Goal: Task Accomplishment & Management: Use online tool/utility

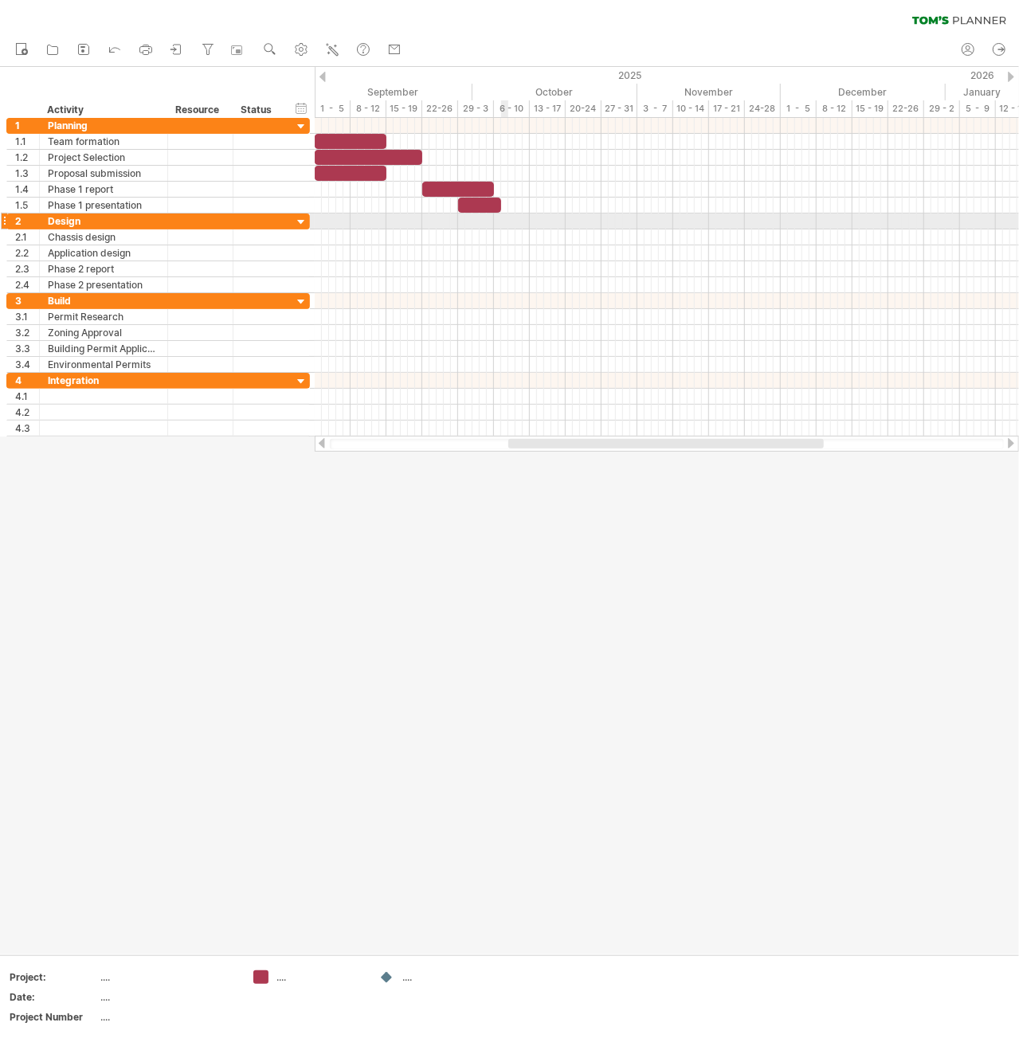
click at [503, 218] on div at bounding box center [667, 222] width 705 height 16
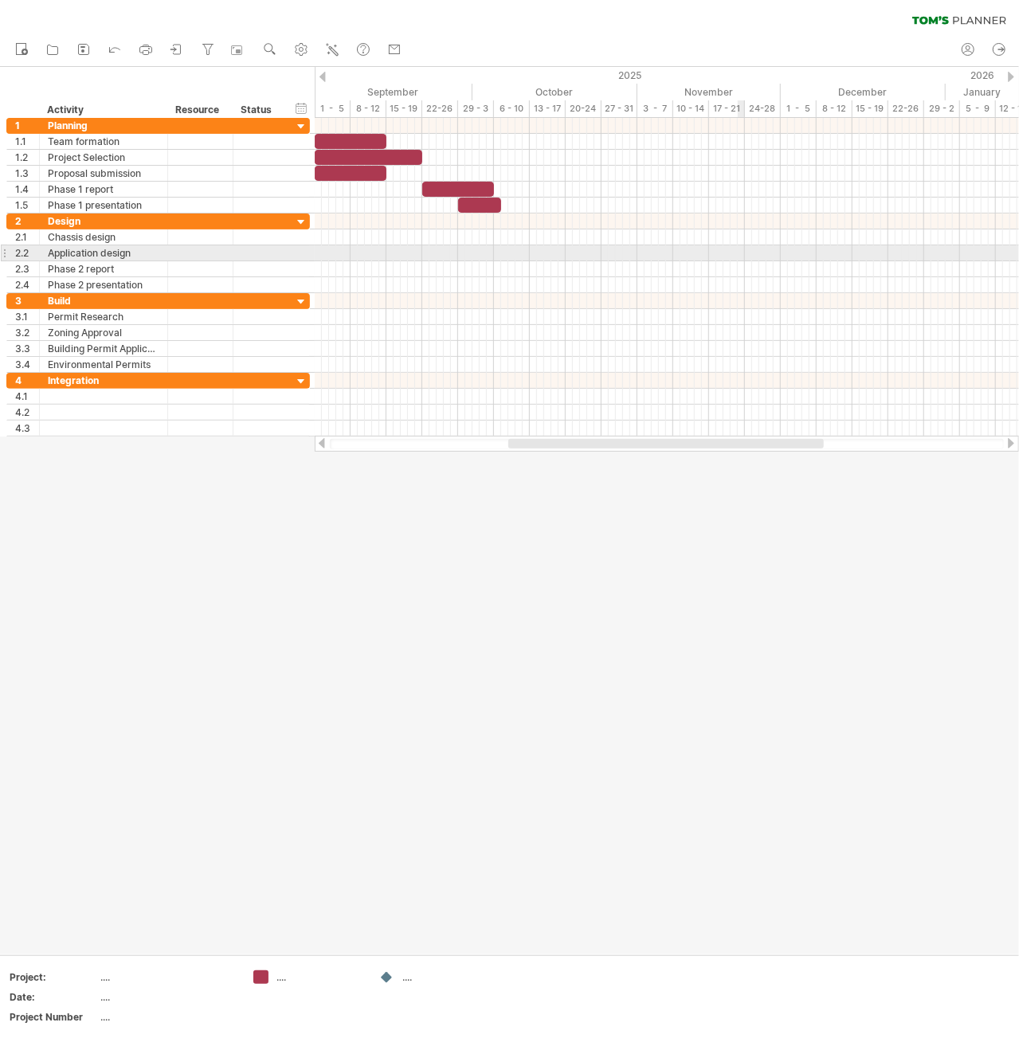
click at [741, 251] on div at bounding box center [667, 253] width 705 height 16
click at [743, 249] on div at bounding box center [667, 253] width 705 height 16
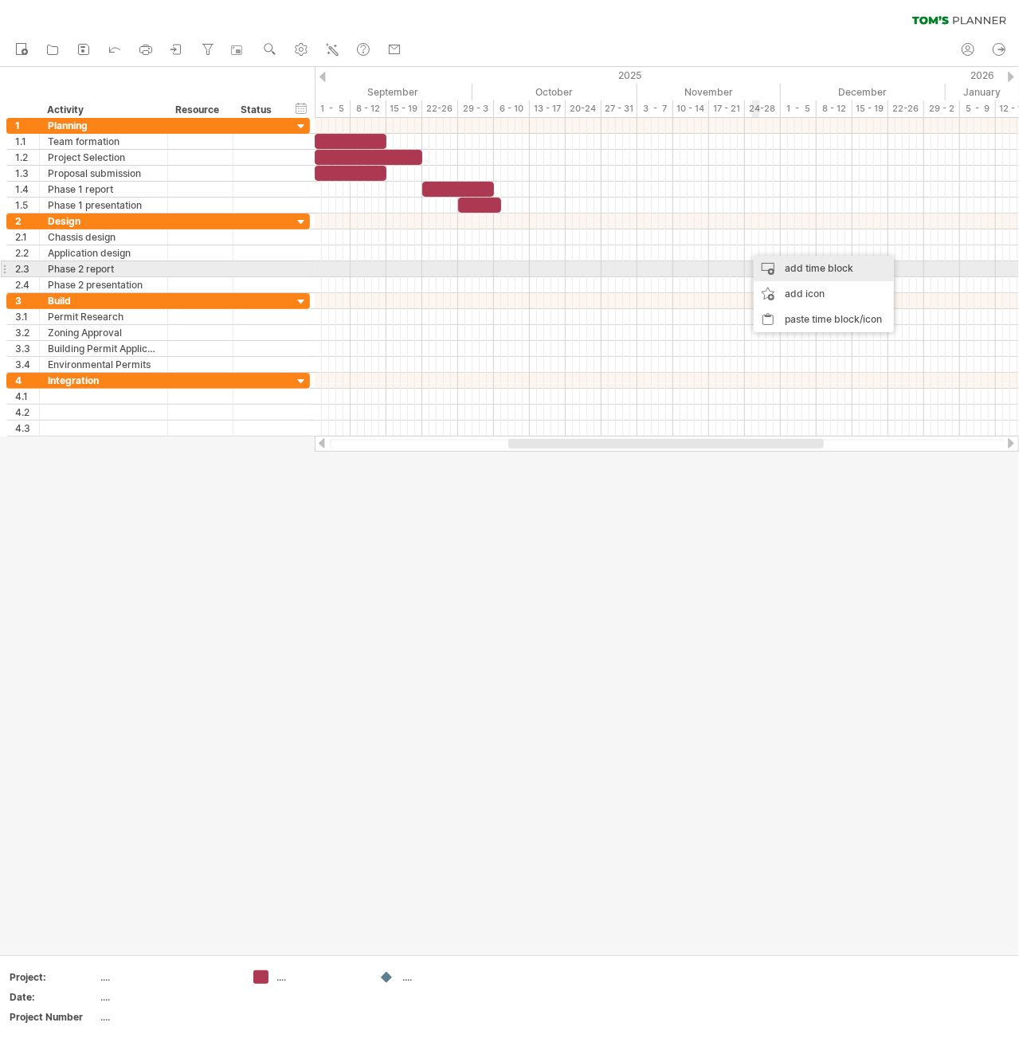
click at [772, 269] on div "add time block" at bounding box center [824, 269] width 140 height 26
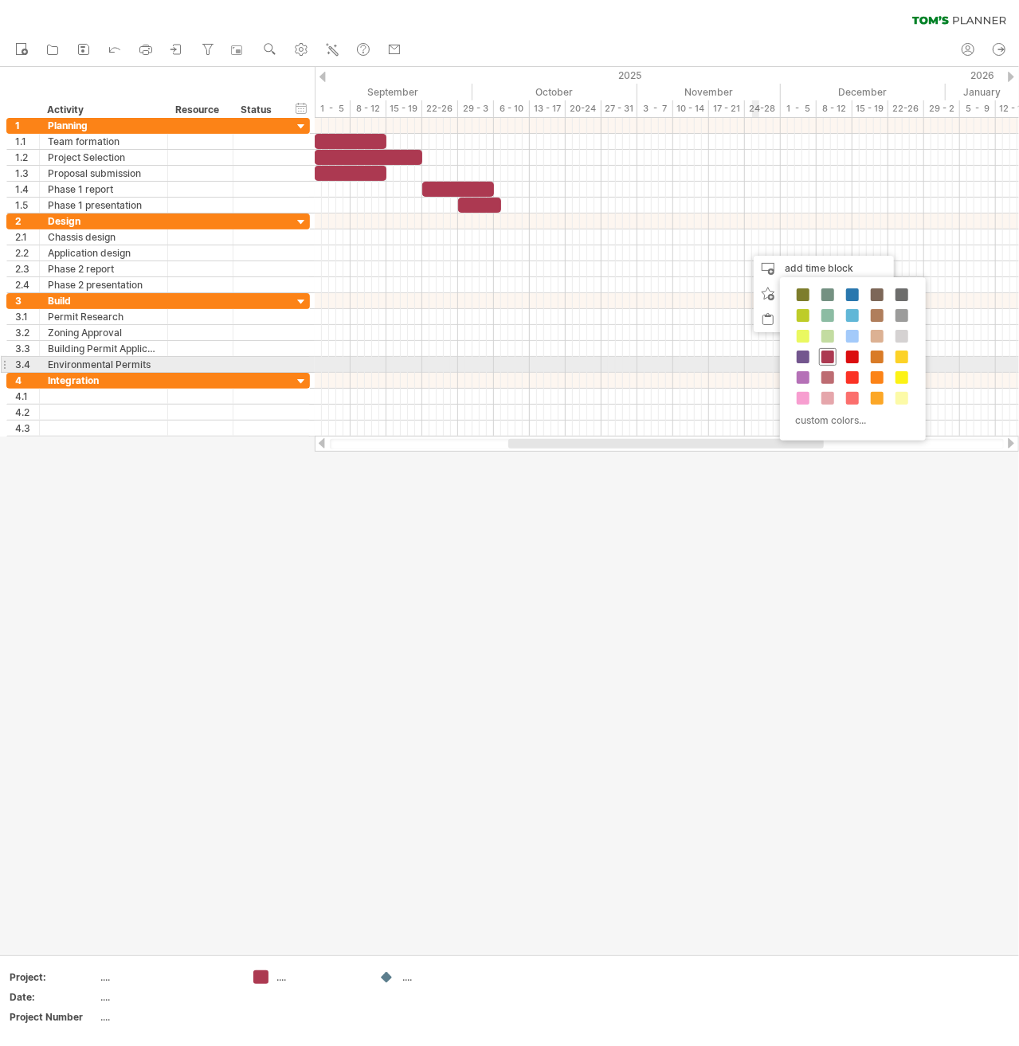
click at [828, 359] on span at bounding box center [828, 357] width 13 height 13
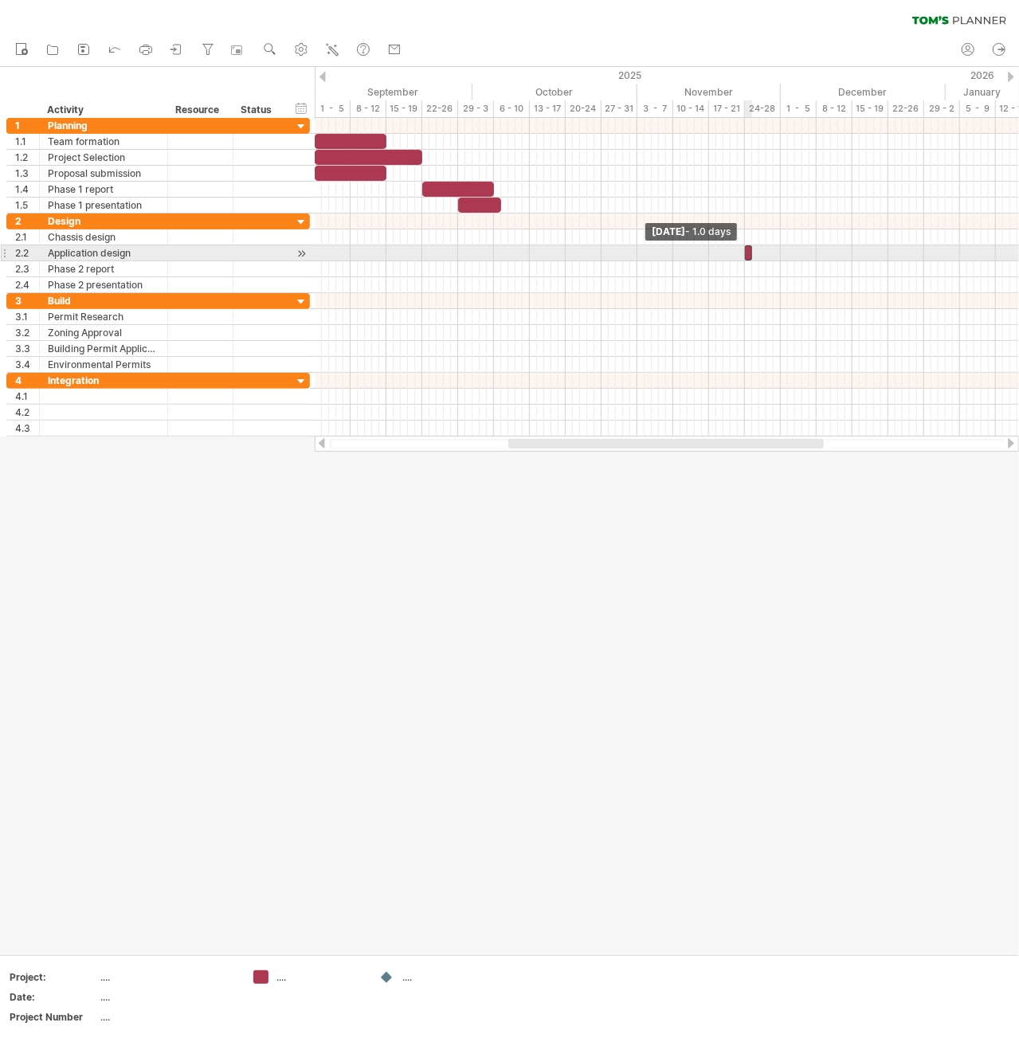
click at [746, 254] on span at bounding box center [745, 252] width 6 height 15
drag, startPoint x: 749, startPoint y: 251, endPoint x: 741, endPoint y: 253, distance: 8.3
click at [741, 253] on div "[DATE] - 0.5 days [DATE] - 1.0 days" at bounding box center [667, 277] width 705 height 319
drag, startPoint x: 745, startPoint y: 253, endPoint x: 720, endPoint y: 255, distance: 25.6
click at [720, 255] on div "[DATE] - 0.5 days [DATE] - 1.0 days" at bounding box center [667, 277] width 705 height 319
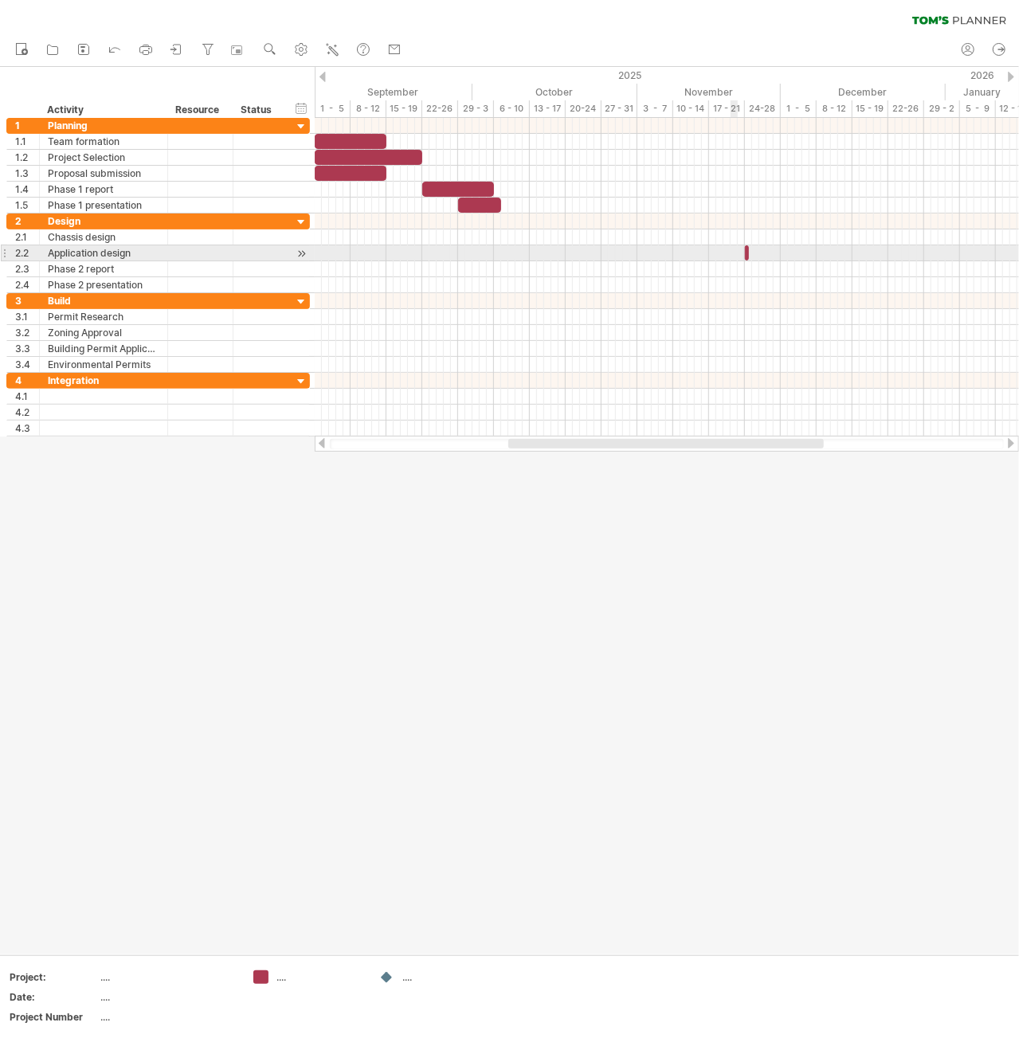
click at [733, 253] on div at bounding box center [667, 253] width 705 height 16
click at [746, 253] on span at bounding box center [749, 252] width 6 height 15
drag, startPoint x: 748, startPoint y: 248, endPoint x: 761, endPoint y: 246, distance: 13.6
click at [761, 246] on span at bounding box center [763, 252] width 6 height 15
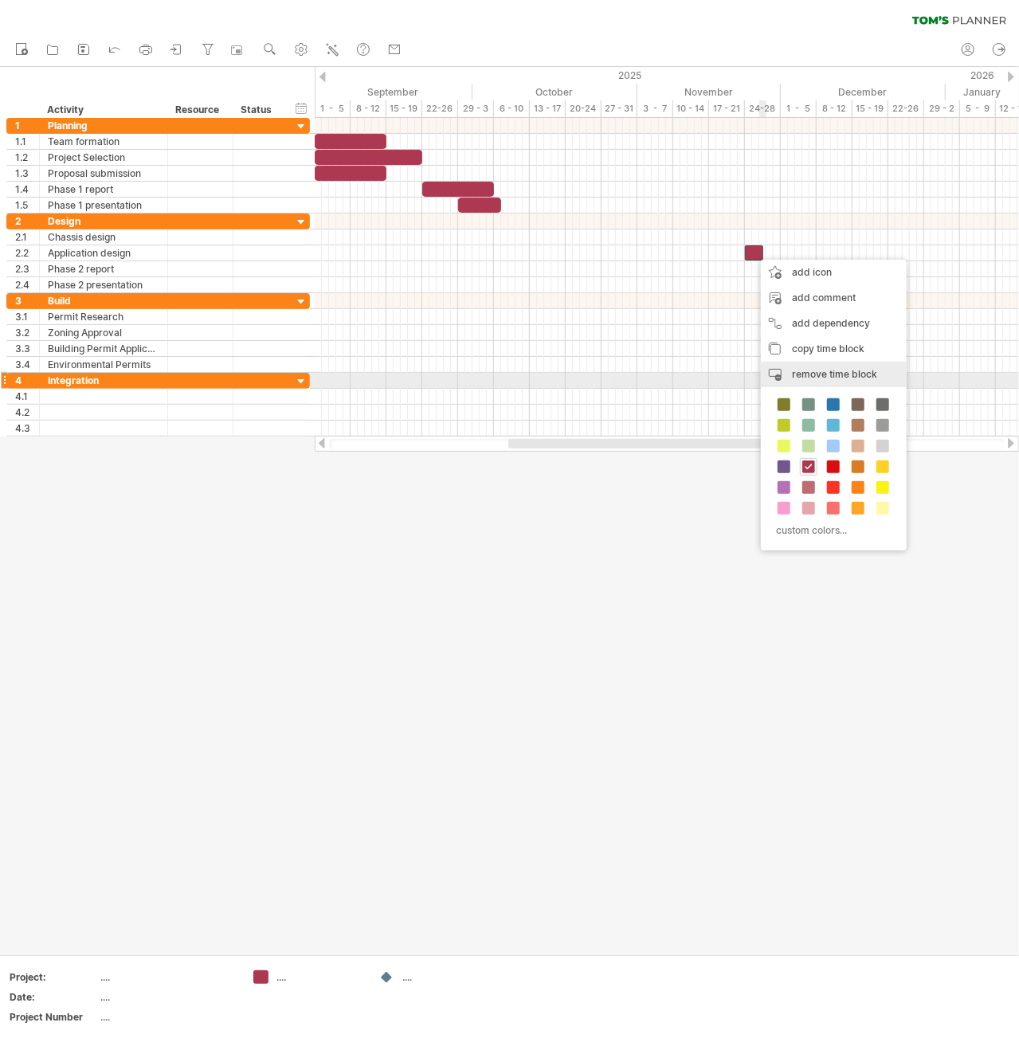
click at [830, 379] on span "remove time block" at bounding box center [834, 374] width 85 height 12
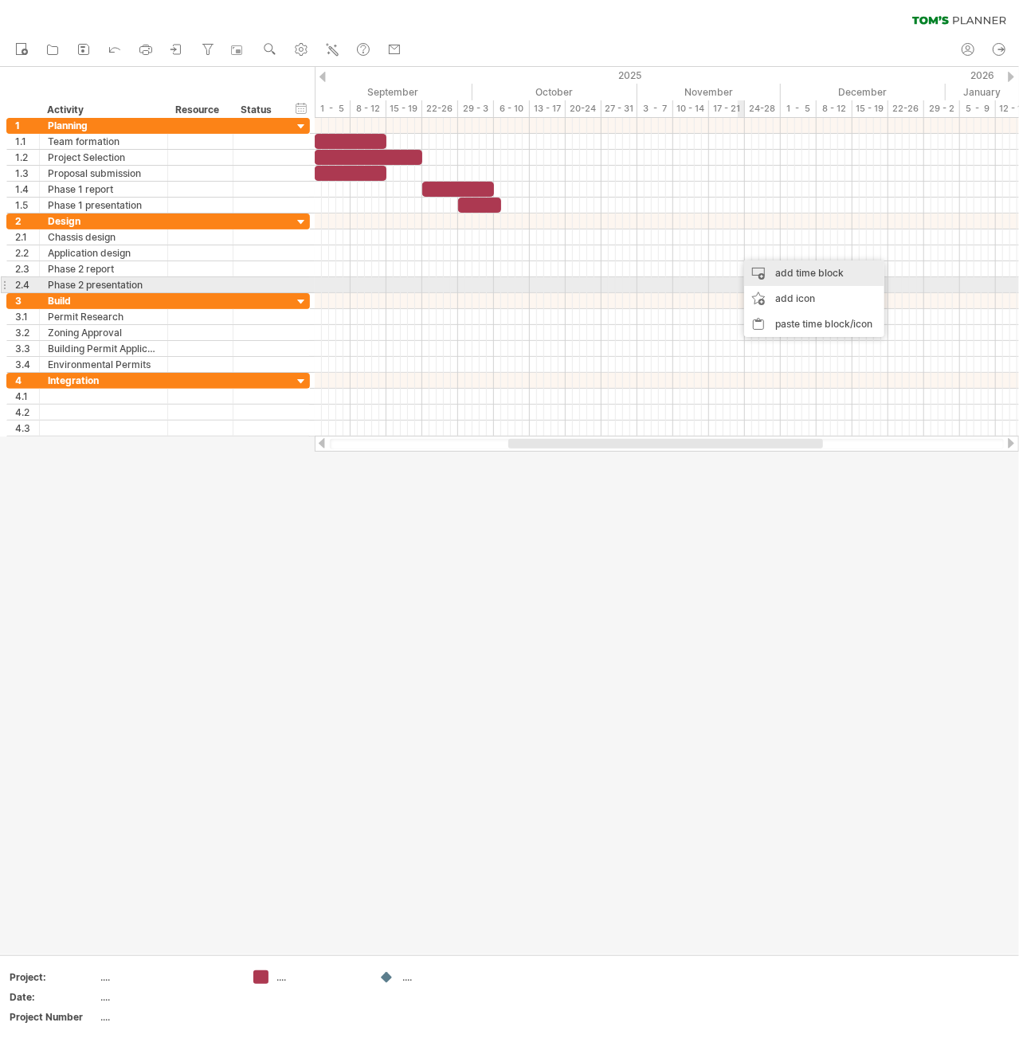
click at [795, 280] on div "add time block" at bounding box center [814, 274] width 140 height 26
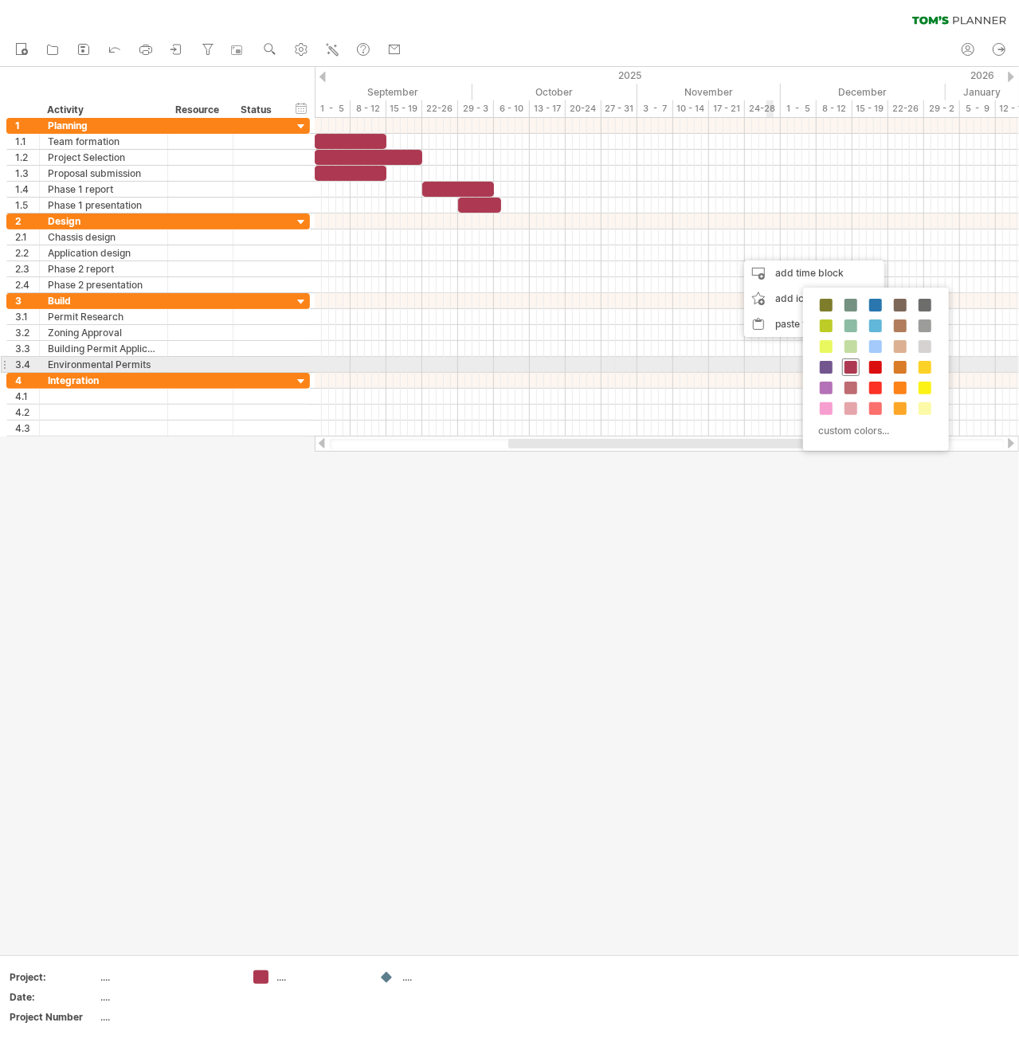
click at [850, 363] on span at bounding box center [851, 367] width 13 height 13
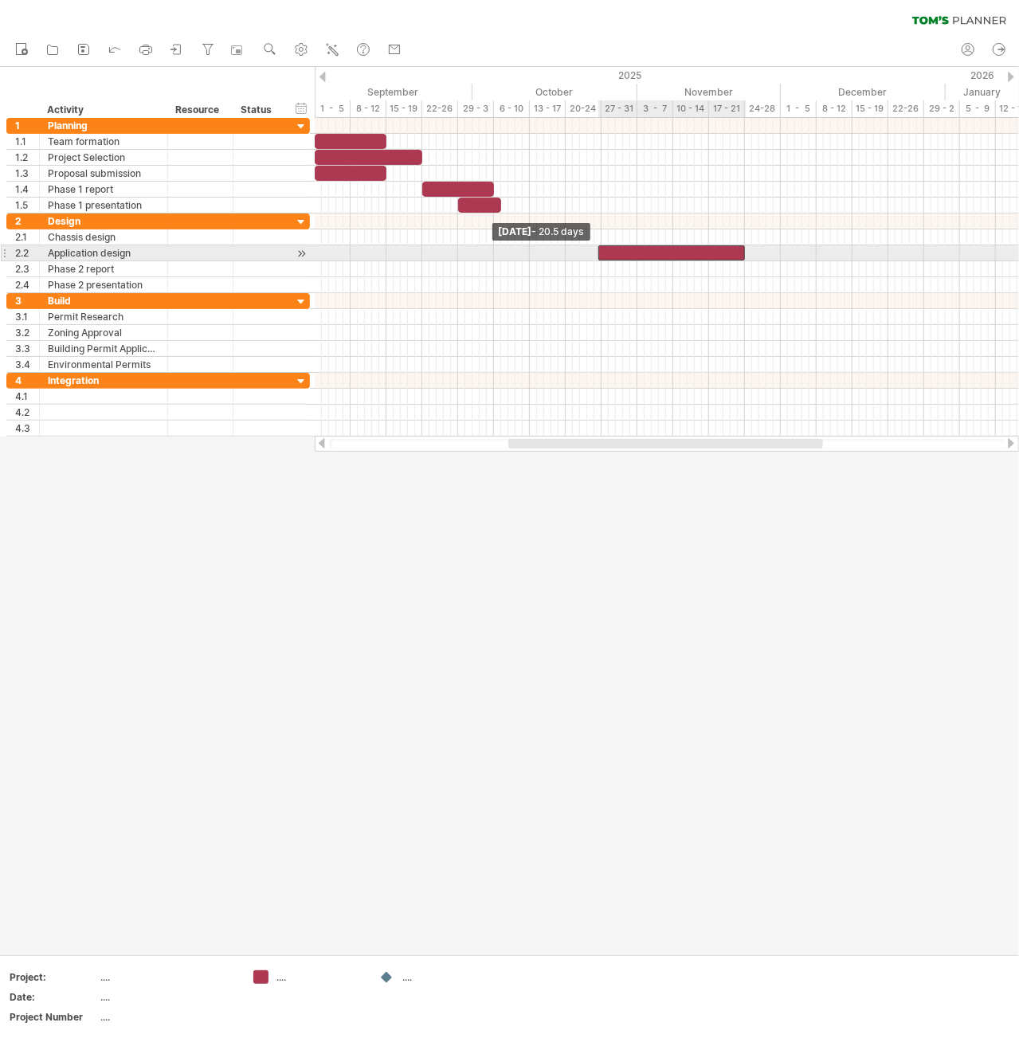
drag, startPoint x: 737, startPoint y: 251, endPoint x: 598, endPoint y: 253, distance: 139.5
click at [598, 253] on span at bounding box center [598, 252] width 6 height 15
